Goal: Check status: Check status

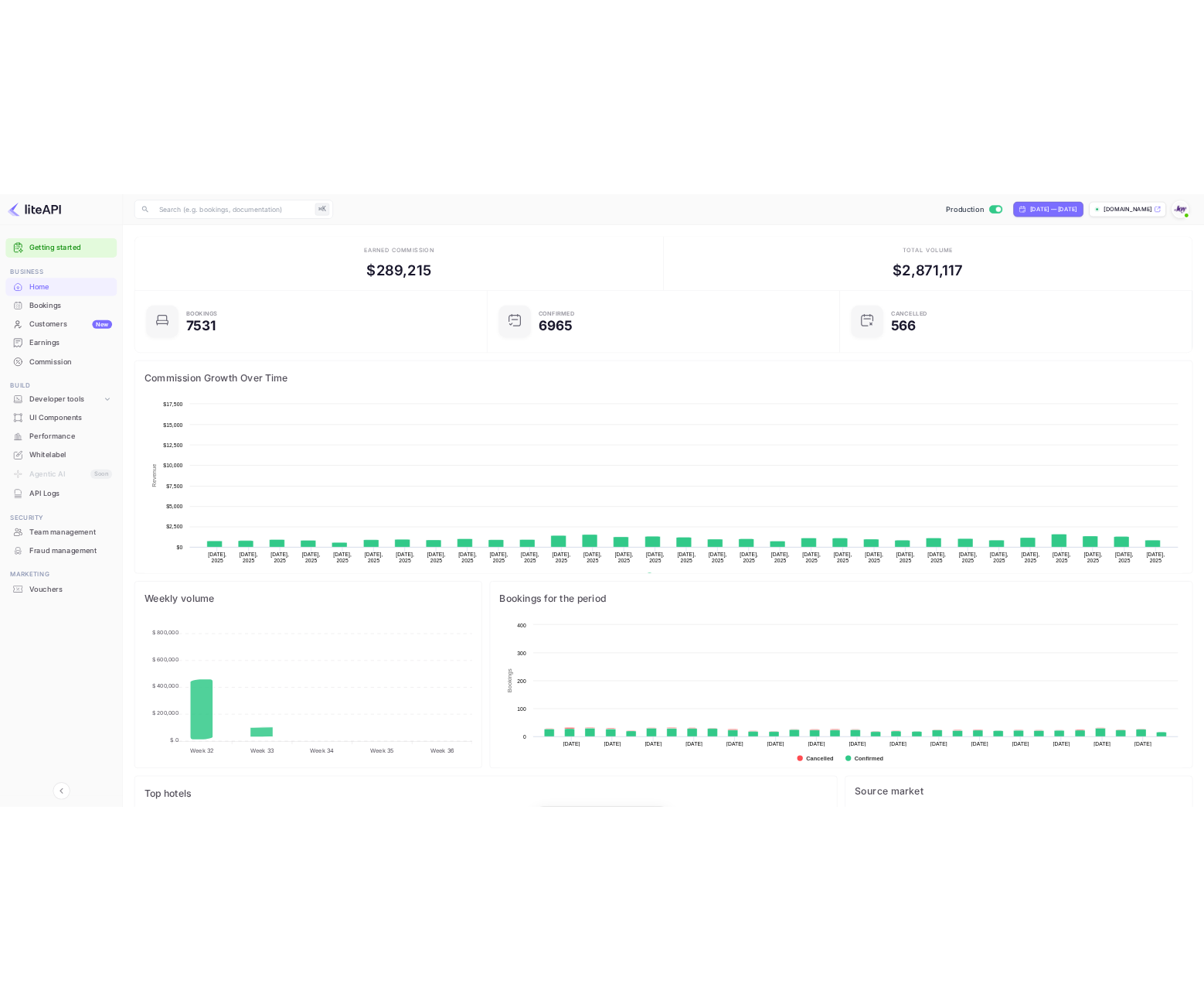
scroll to position [240, 555]
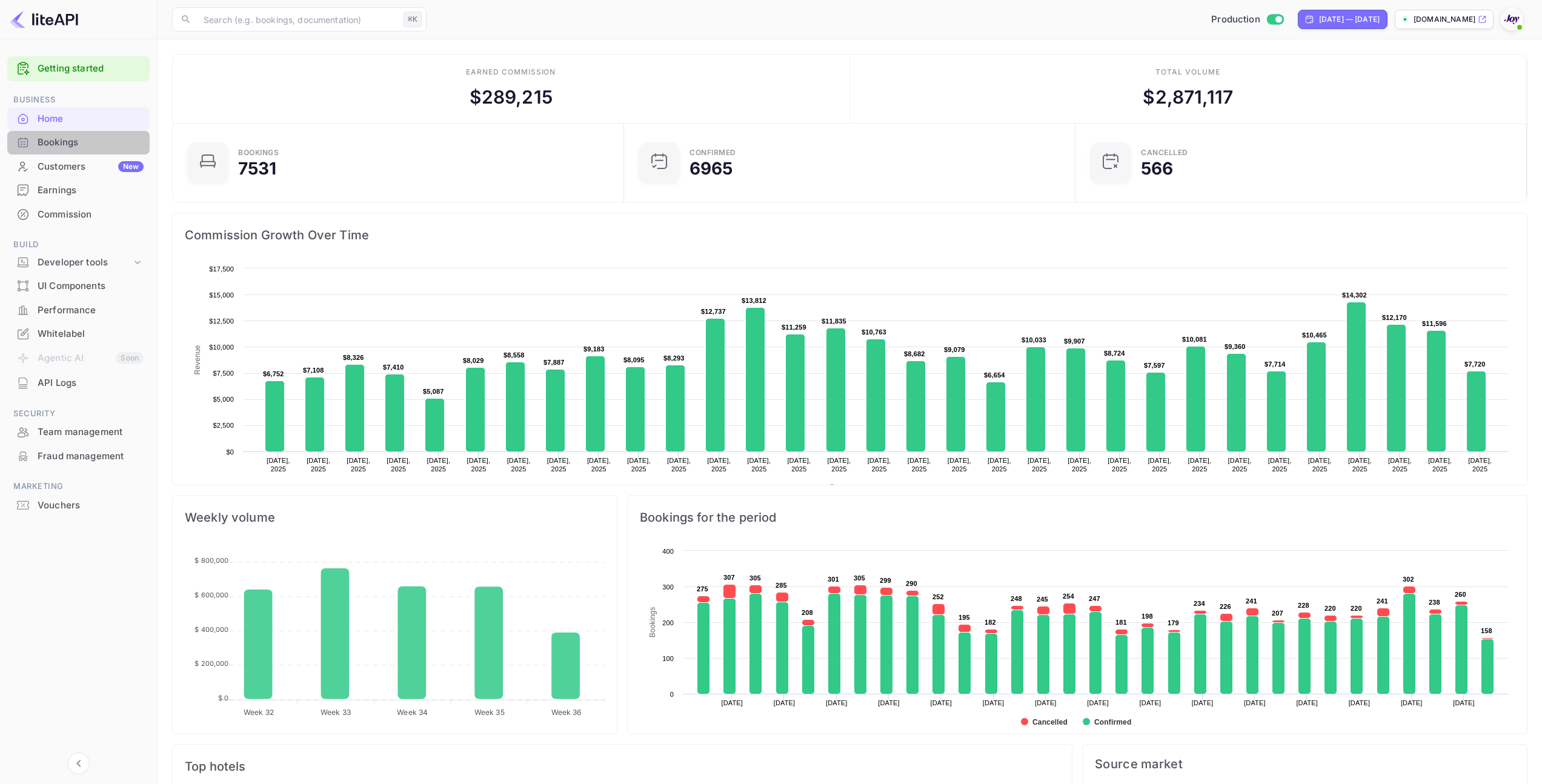
click at [61, 138] on div "Bookings" at bounding box center [91, 142] width 106 height 14
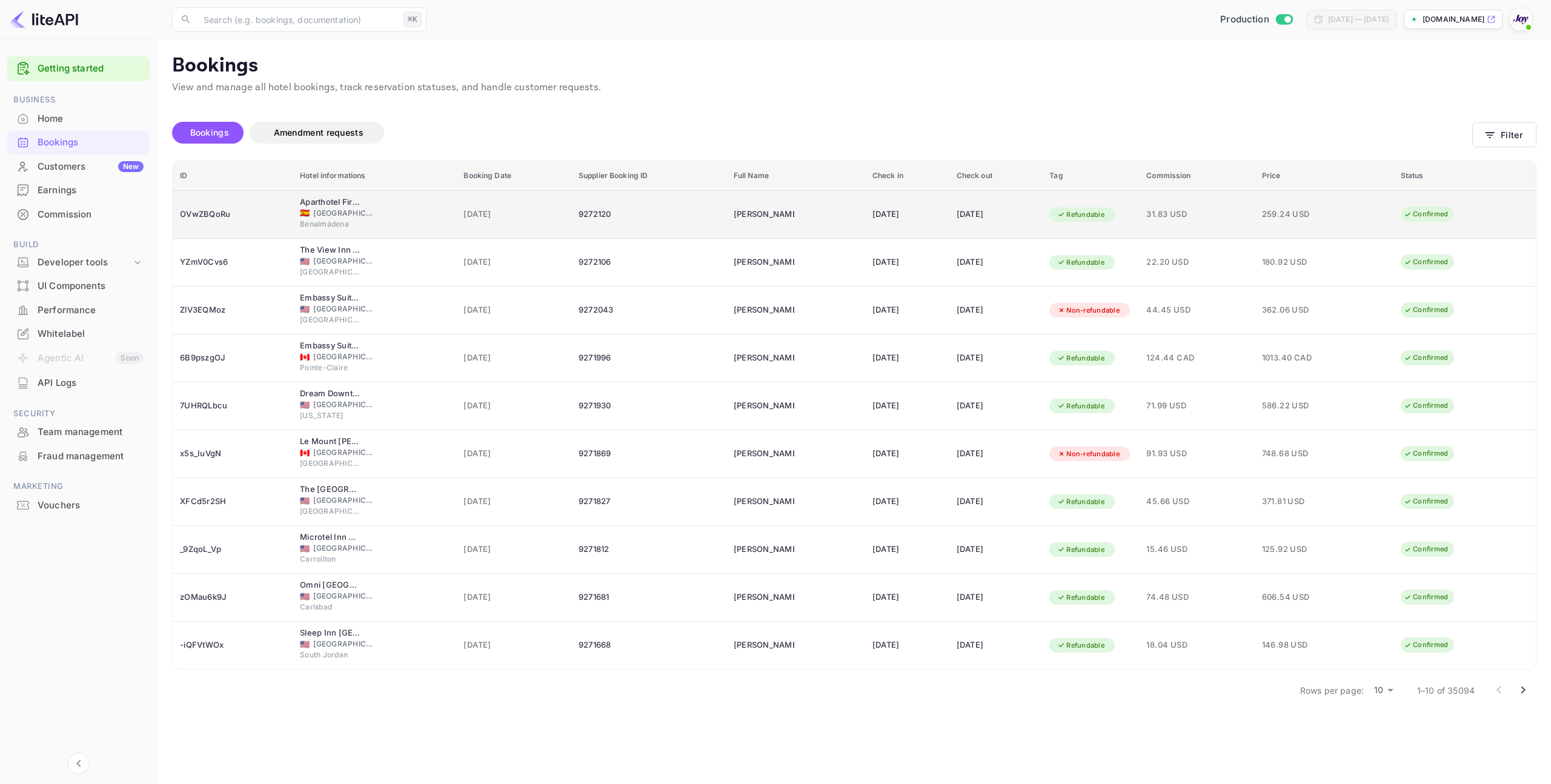
click at [470, 214] on span "[DATE]" at bounding box center [513, 215] width 100 height 13
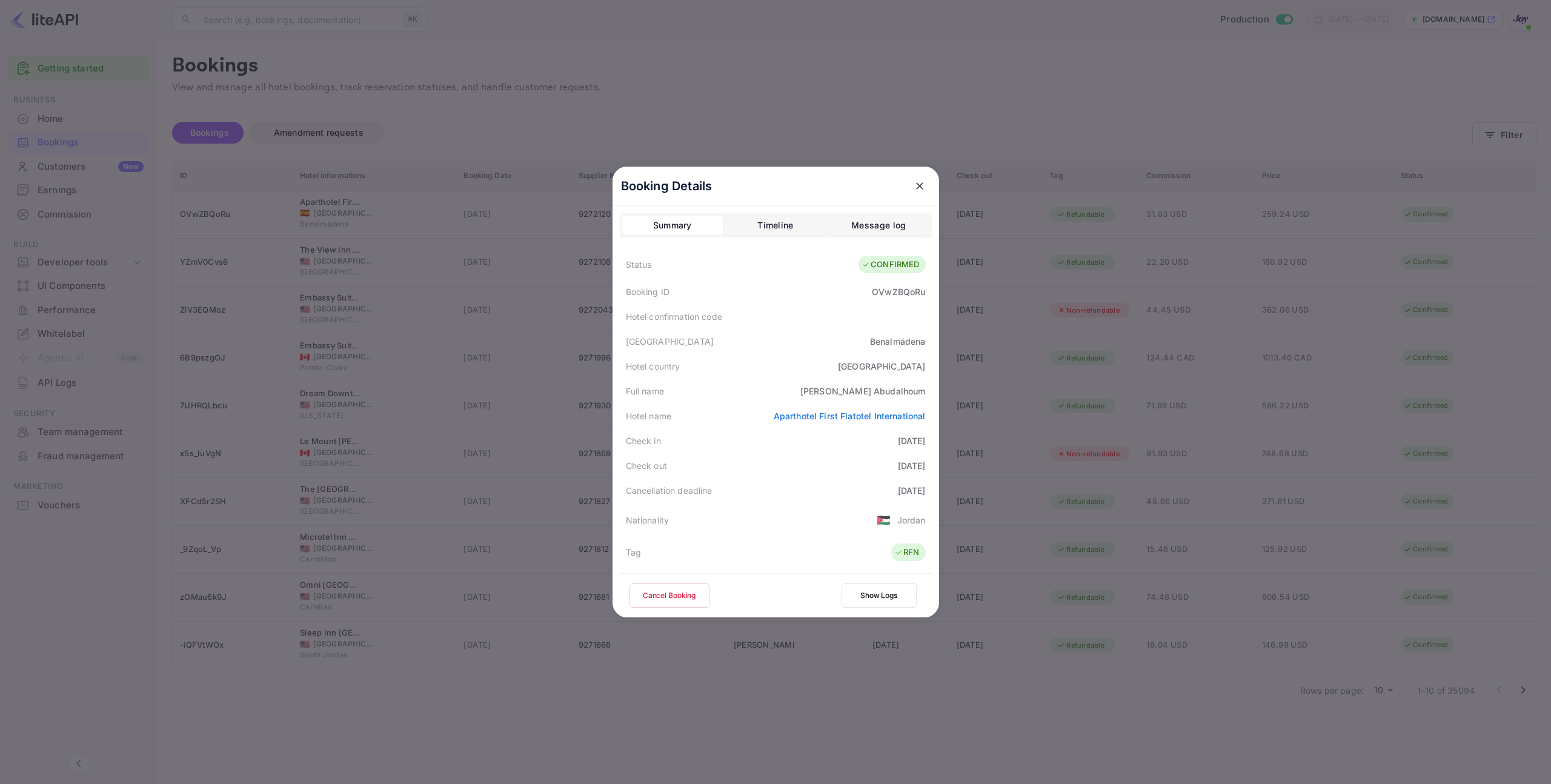
click at [917, 188] on icon "close" at bounding box center [920, 186] width 12 height 12
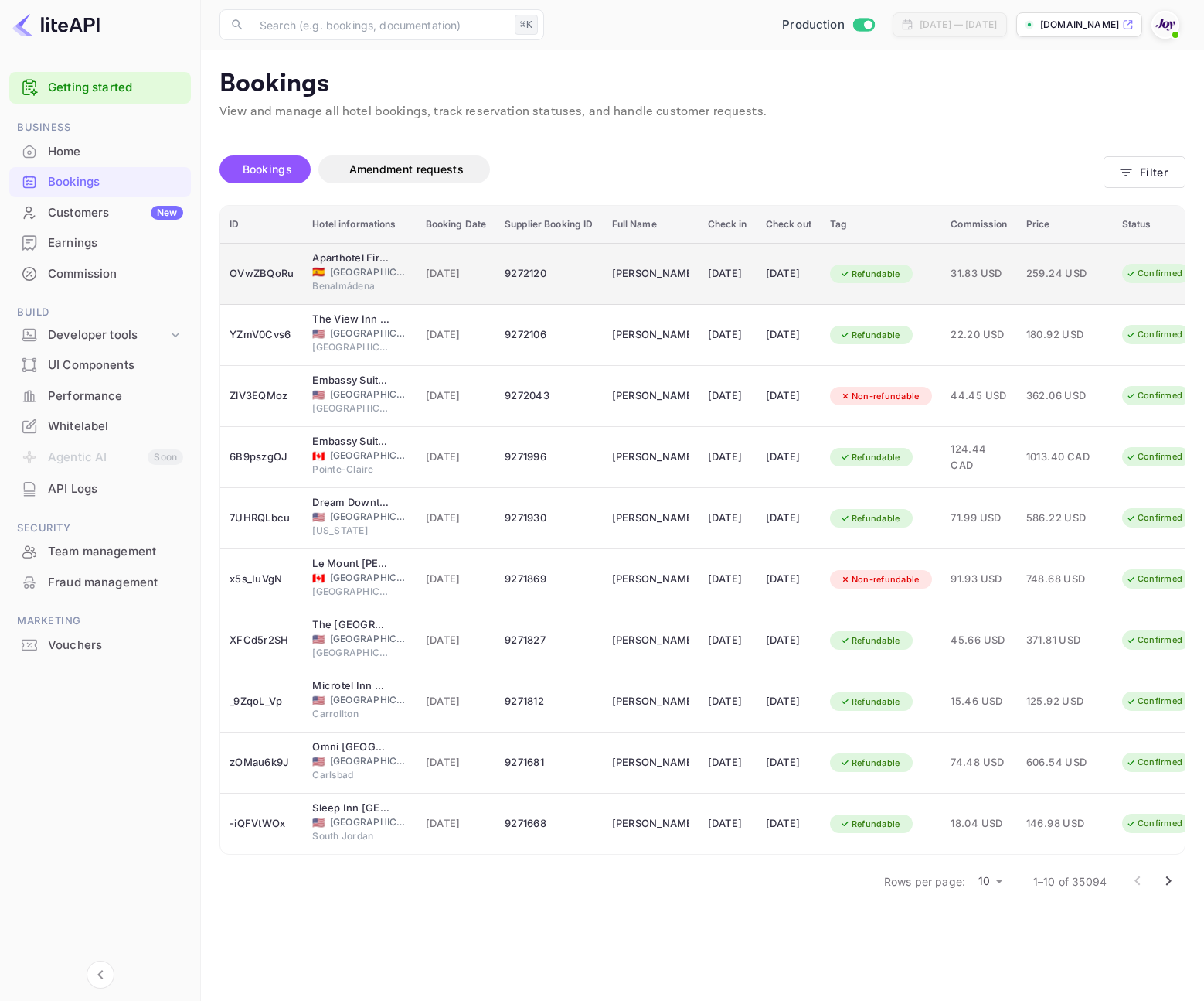
click at [499, 273] on td "9272120" at bounding box center [549, 273] width 107 height 62
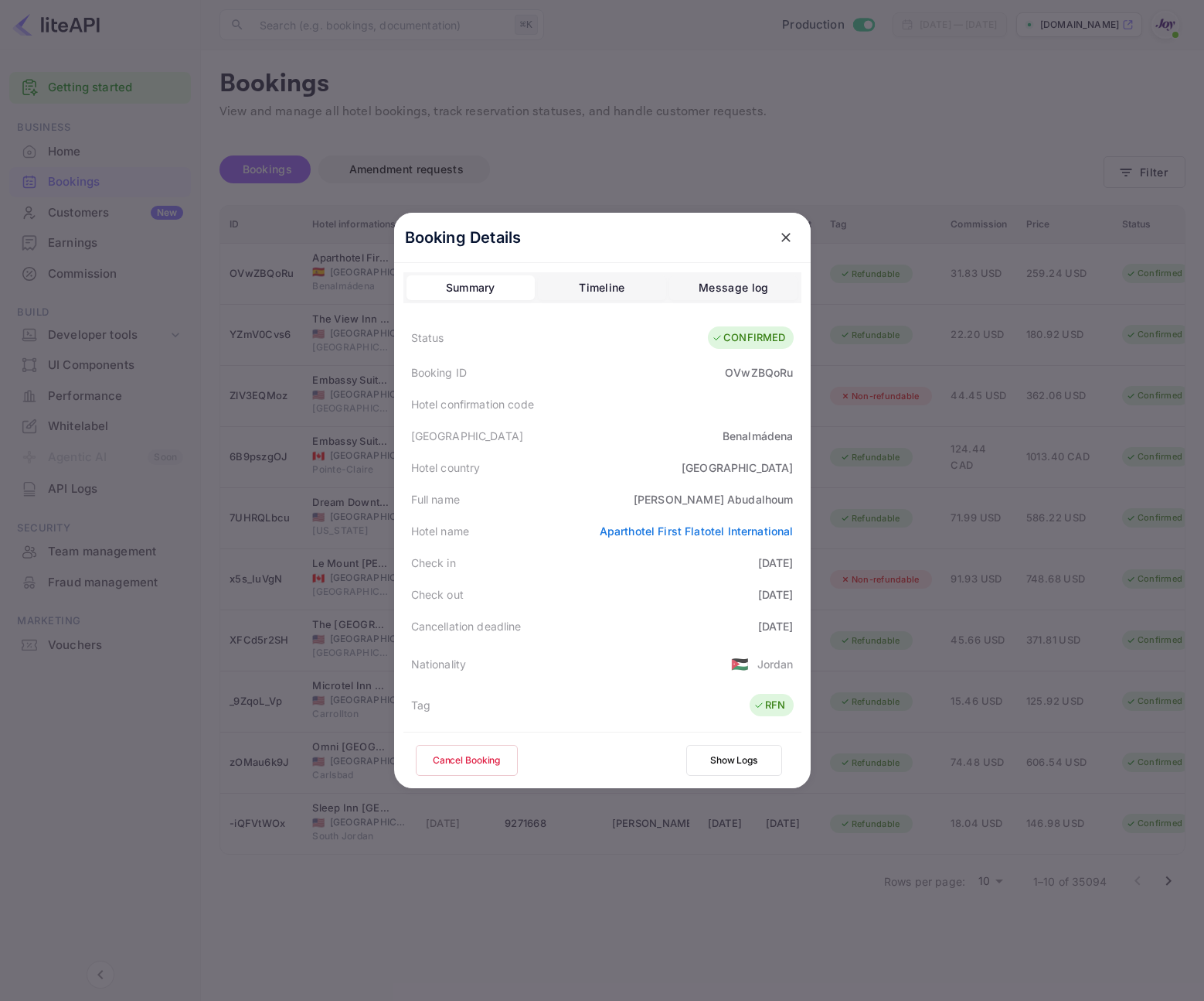
click at [733, 368] on div "OVwZBQoRu" at bounding box center [759, 372] width 68 height 16
copy div "OVwZBQoRu"
